Goal: Understand process/instructions: Learn about a topic

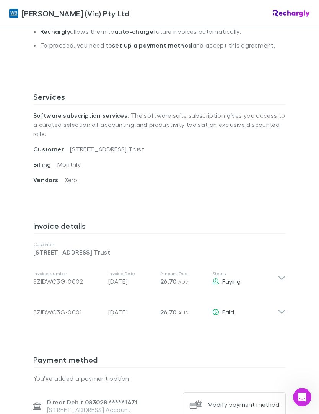
scroll to position [221, 0]
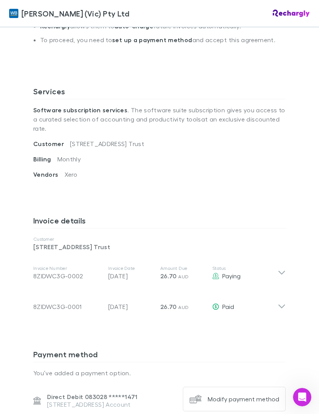
click at [285, 297] on icon at bounding box center [282, 303] width 8 height 15
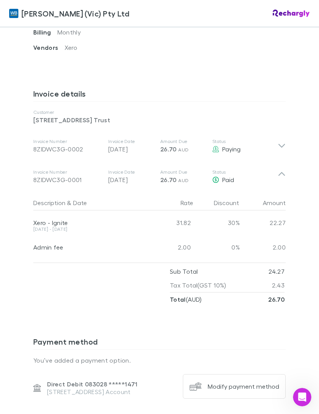
scroll to position [348, 0]
